Goal: Task Accomplishment & Management: Manage account settings

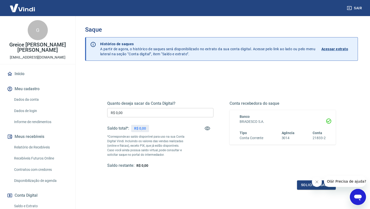
click at [142, 114] on input "R$ 0,00" at bounding box center [160, 112] width 106 height 9
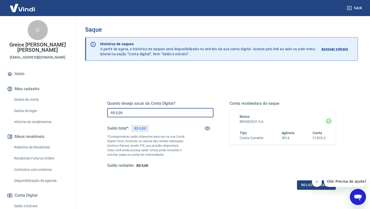
click at [156, 117] on input "R$ 0,00" at bounding box center [160, 112] width 106 height 9
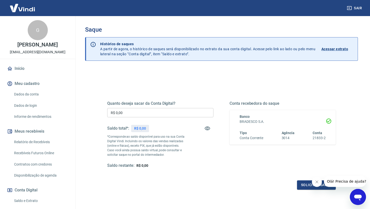
click at [168, 102] on h5 "Quanto deseja sacar da Conta Digital?" at bounding box center [160, 103] width 106 height 5
click at [147, 117] on div "Quanto deseja sacar da Conta Digital? R$ 0,00 ​ Saldo total*: R$ 0,00 *Correspo…" at bounding box center [160, 134] width 106 height 67
click at [18, 8] on img at bounding box center [22, 7] width 33 height 15
